Goal: Communication & Community: Answer question/provide support

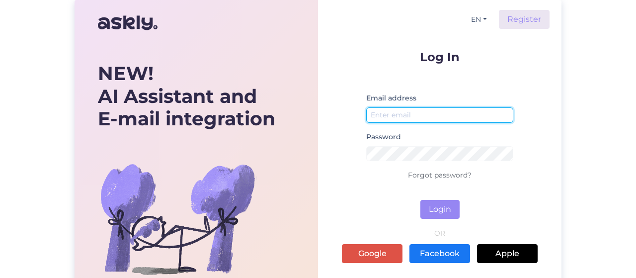
click at [470, 117] on input "email" at bounding box center [439, 114] width 147 height 15
click at [489, 112] on input "[EMAIL_ADDRESS][DOMAIN_NAME]" at bounding box center [439, 114] width 147 height 15
click at [388, 114] on input "[EMAIL_ADDRESS][DOMAIN_NAME]" at bounding box center [439, 114] width 147 height 15
drag, startPoint x: 432, startPoint y: 115, endPoint x: 535, endPoint y: 111, distance: 103.4
click at [535, 111] on form "Log In Email address [PERSON_NAME][EMAIL_ADDRESS][DOMAIN_NAME] Password Forgot …" at bounding box center [440, 135] width 196 height 168
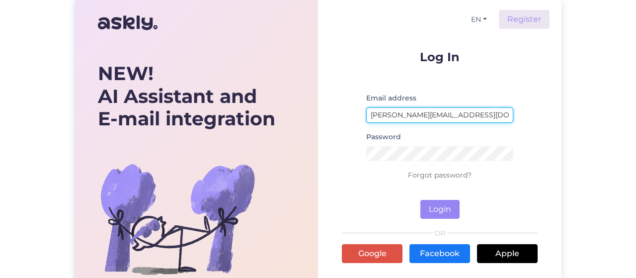
type input "[PERSON_NAME][EMAIL_ADDRESS][DOMAIN_NAME]"
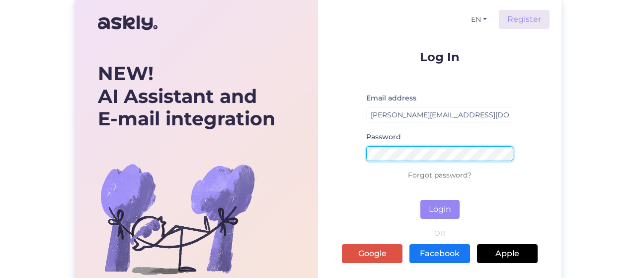
click at [420, 200] on button "Login" at bounding box center [439, 209] width 39 height 19
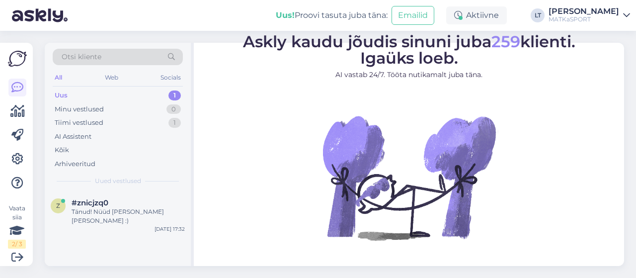
click at [135, 90] on div "Uus 1" at bounding box center [118, 95] width 130 height 14
click at [113, 209] on div "Tänud! Nüüd [PERSON_NAME] [PERSON_NAME] :)" at bounding box center [127, 216] width 113 height 18
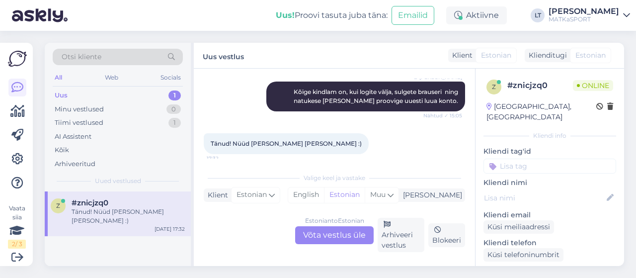
scroll to position [984, 0]
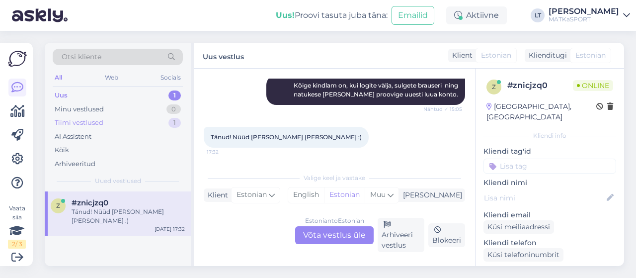
click at [92, 122] on div "Tiimi vestlused" at bounding box center [79, 123] width 49 height 10
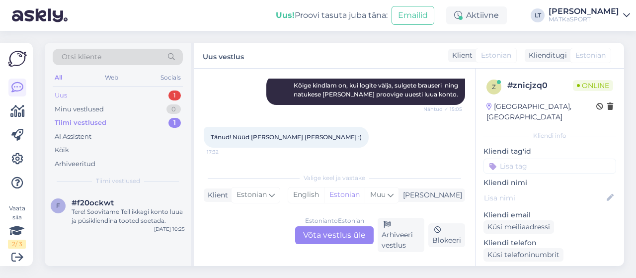
click at [84, 93] on div "Uus 1" at bounding box center [118, 95] width 130 height 14
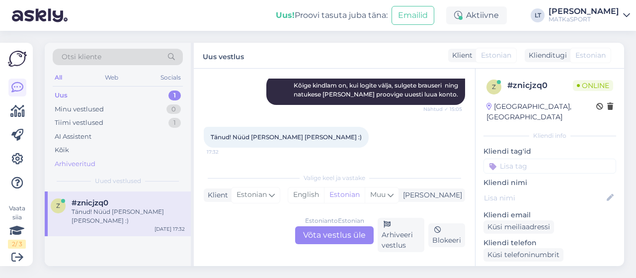
click at [96, 164] on div "Arhiveeritud" at bounding box center [118, 164] width 130 height 14
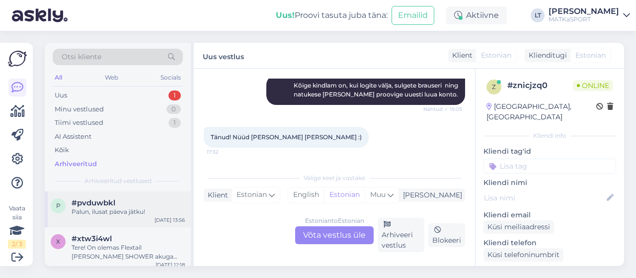
click at [118, 207] on div "Palun, ilusat päeva jätku!" at bounding box center [127, 211] width 113 height 9
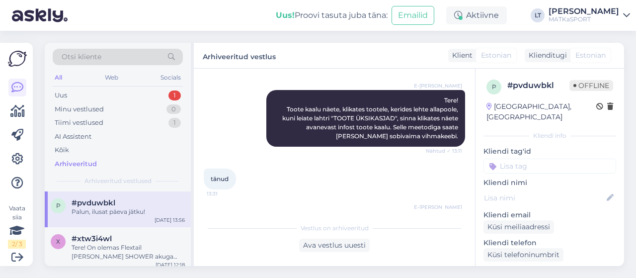
scroll to position [851, 0]
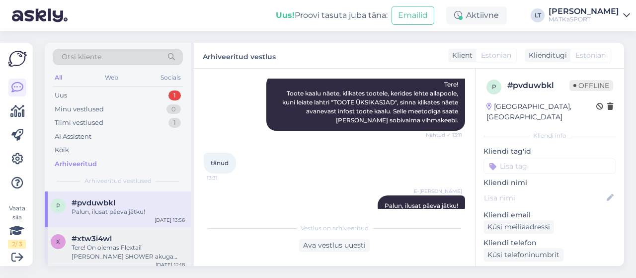
click at [114, 249] on div "Tere! On olemas Flextail [PERSON_NAME] SHOWER akuga välidušš, lisan lingi kodul…" at bounding box center [127, 252] width 113 height 18
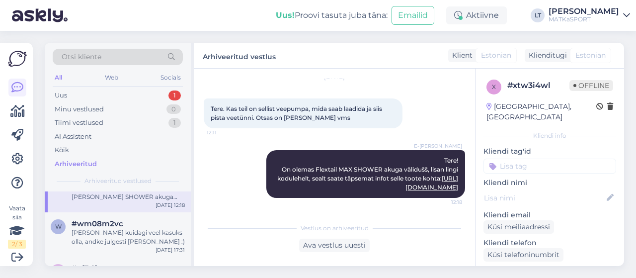
scroll to position [79, 0]
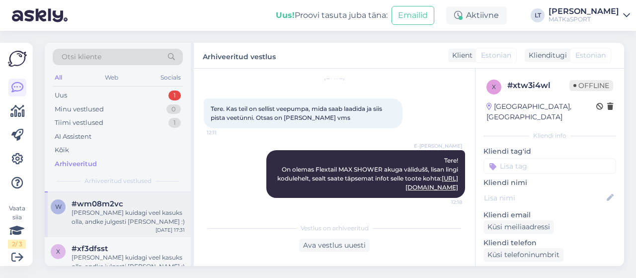
click at [113, 212] on div "[PERSON_NAME] kuidagi veel kasuks olla, andke julgesti [PERSON_NAME] :)" at bounding box center [127, 217] width 113 height 18
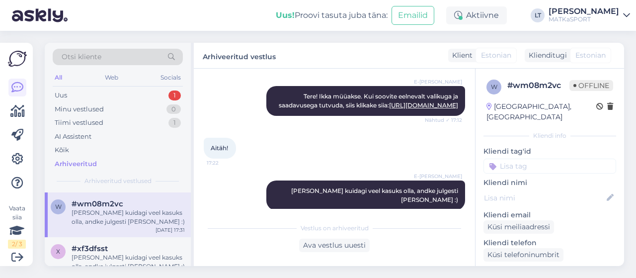
scroll to position [100, 0]
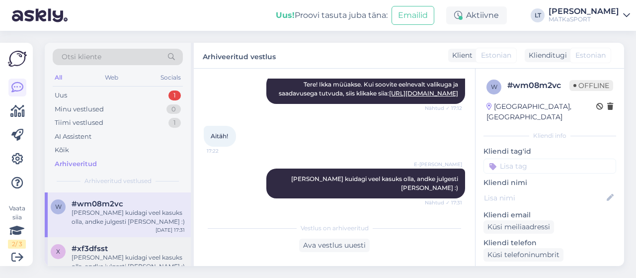
click at [126, 256] on div "[PERSON_NAME] kuidagi veel kasuks olla, andke julgesti [PERSON_NAME] :)" at bounding box center [127, 262] width 113 height 18
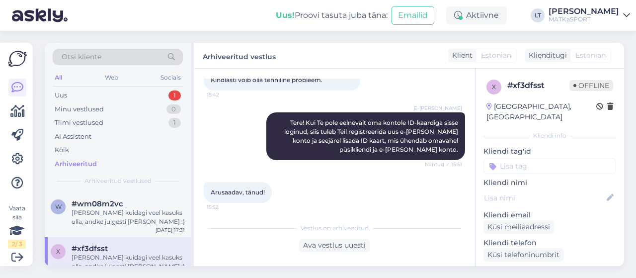
scroll to position [178, 0]
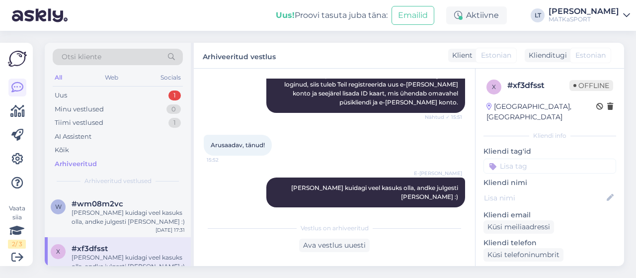
click at [200, 231] on div "Vestlus algas [DATE] Tere, 15:40 Vabandust, saatsin liiga vara. Praegu ei ole v…" at bounding box center [334, 167] width 281 height 197
click at [183, 174] on div "Otsi kliente All Web Socials Uus 1 Minu vestlused 0 Tiimi vestlused 1 AI Assist…" at bounding box center [118, 117] width 146 height 148
click at [160, 259] on div "[PERSON_NAME] kuidagi veel kasuks olla, andke julgesti [PERSON_NAME] :)" at bounding box center [127, 262] width 113 height 18
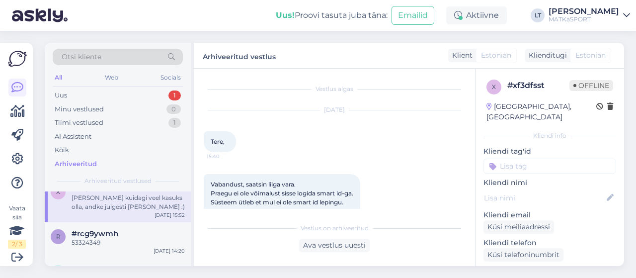
scroll to position [159, 0]
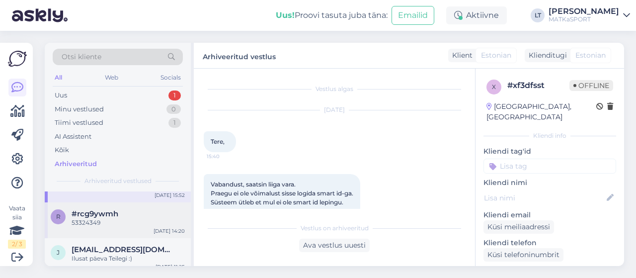
click at [144, 218] on div "53324349" at bounding box center [127, 222] width 113 height 9
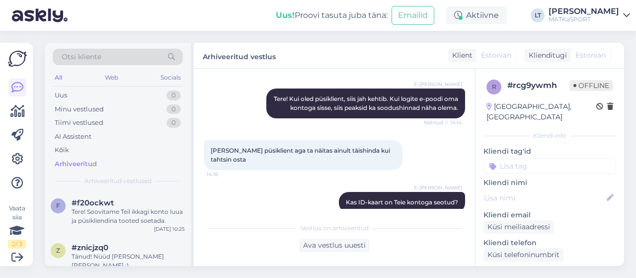
scroll to position [98, 0]
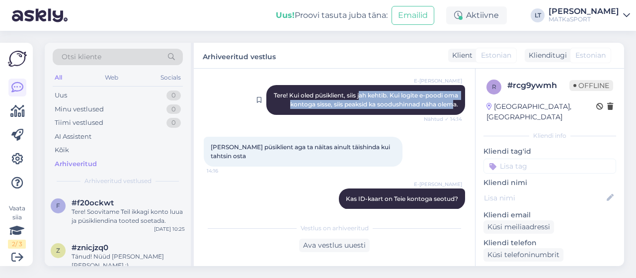
drag, startPoint x: 366, startPoint y: 94, endPoint x: 446, endPoint y: 116, distance: 82.7
click at [446, 108] on span "Tere! Kui oled püsiklient, siis jah kehtib. Kui logite e-poodi oma kontoga siss…" at bounding box center [367, 99] width 186 height 16
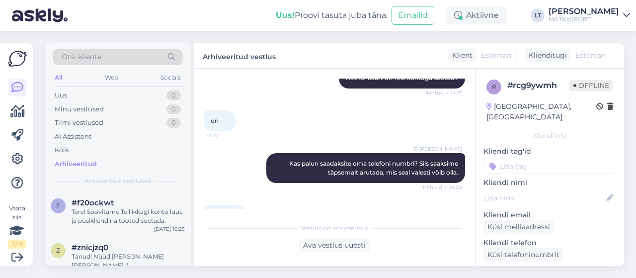
scroll to position [246, 0]
